Goal: Task Accomplishment & Management: Use online tool/utility

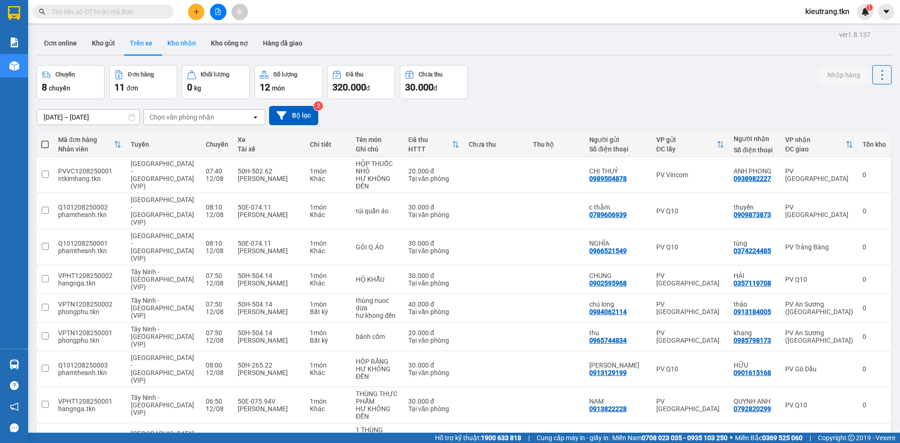
click at [195, 46] on button "Kho nhận" at bounding box center [182, 43] width 44 height 23
type input "[DATE] – [DATE]"
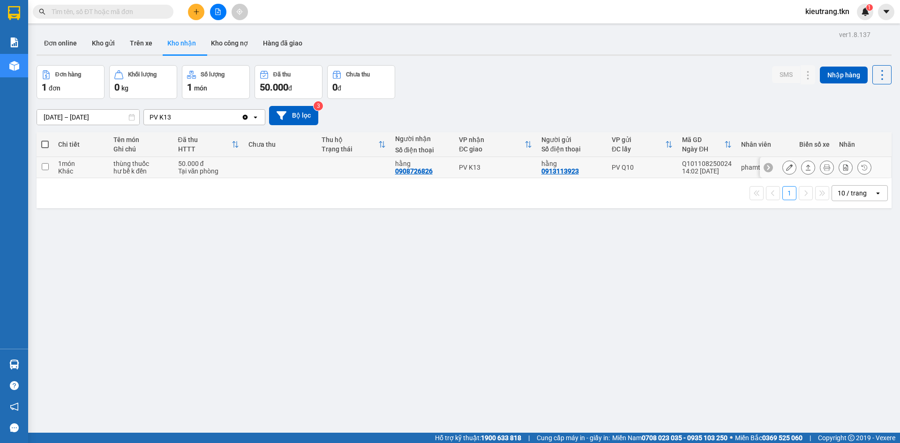
click at [787, 174] on button at bounding box center [789, 167] width 13 height 16
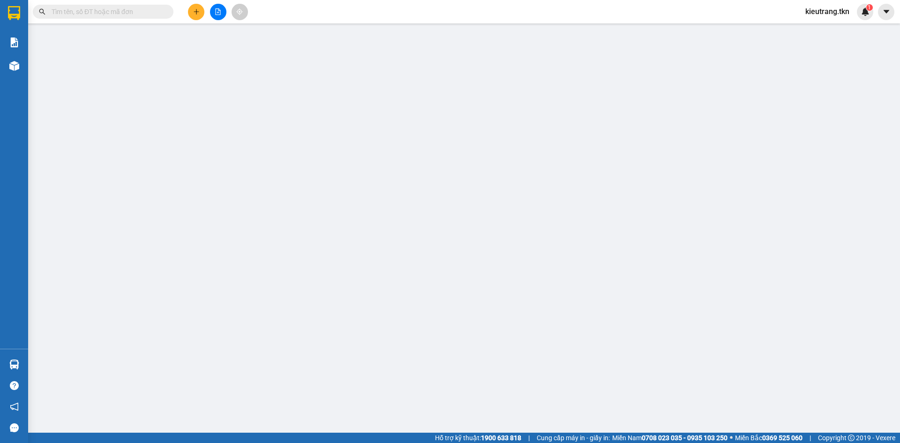
type input "0913113923"
type input "hằng"
type input "0908726826"
type input "hằng"
type input "50.000"
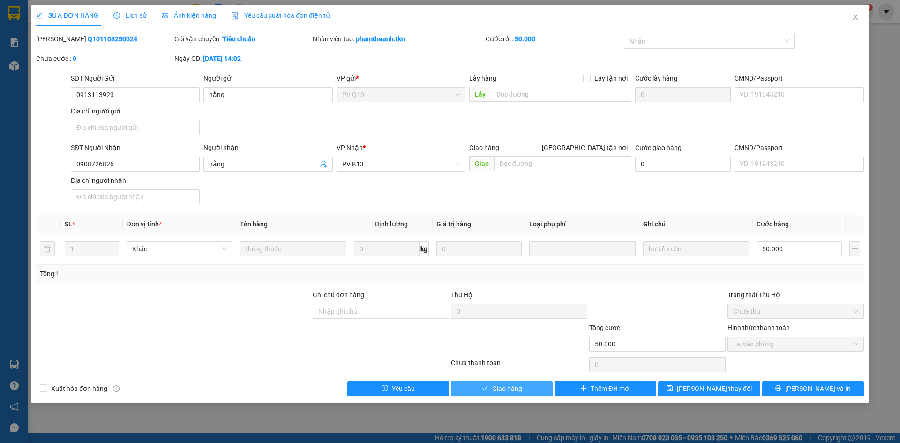
click at [525, 396] on button "Giao hàng" at bounding box center [502, 388] width 102 height 15
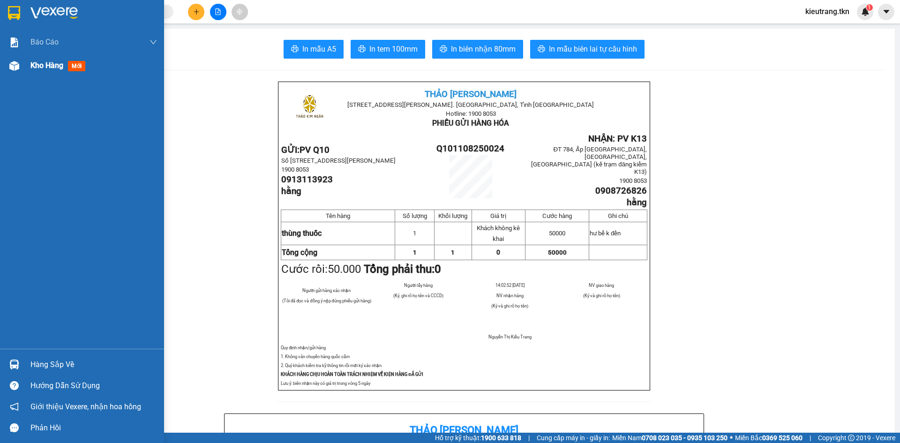
click at [47, 64] on span "Kho hàng" at bounding box center [46, 65] width 33 height 9
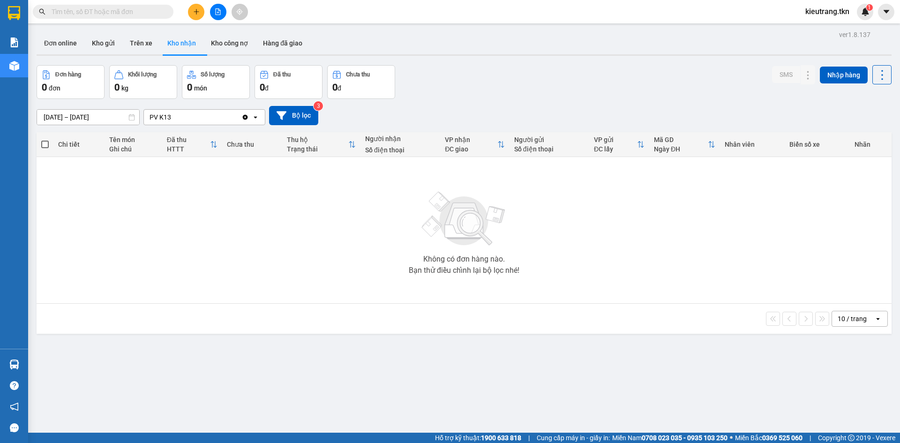
click at [841, 14] on span "kieutrang.tkn" at bounding box center [827, 12] width 59 height 12
click at [149, 45] on button "Trên xe" at bounding box center [141, 43] width 38 height 23
type input "[DATE] – [DATE]"
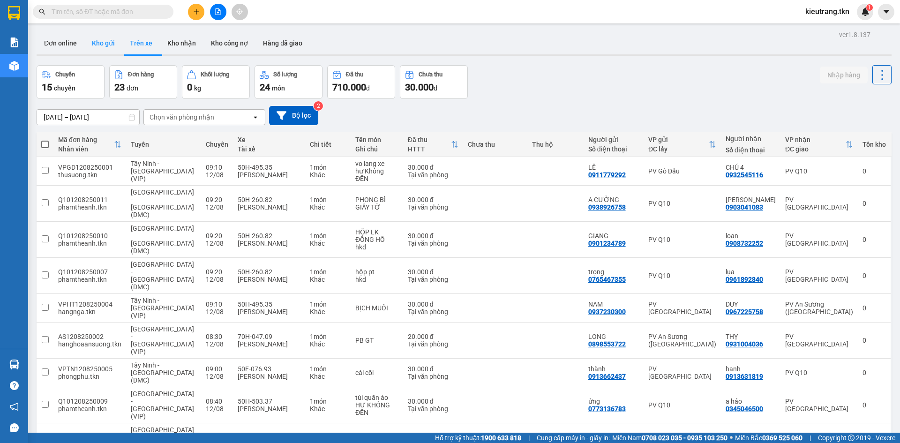
click at [117, 47] on button "Kho gửi" at bounding box center [103, 43] width 38 height 23
